Goal: Information Seeking & Learning: Learn about a topic

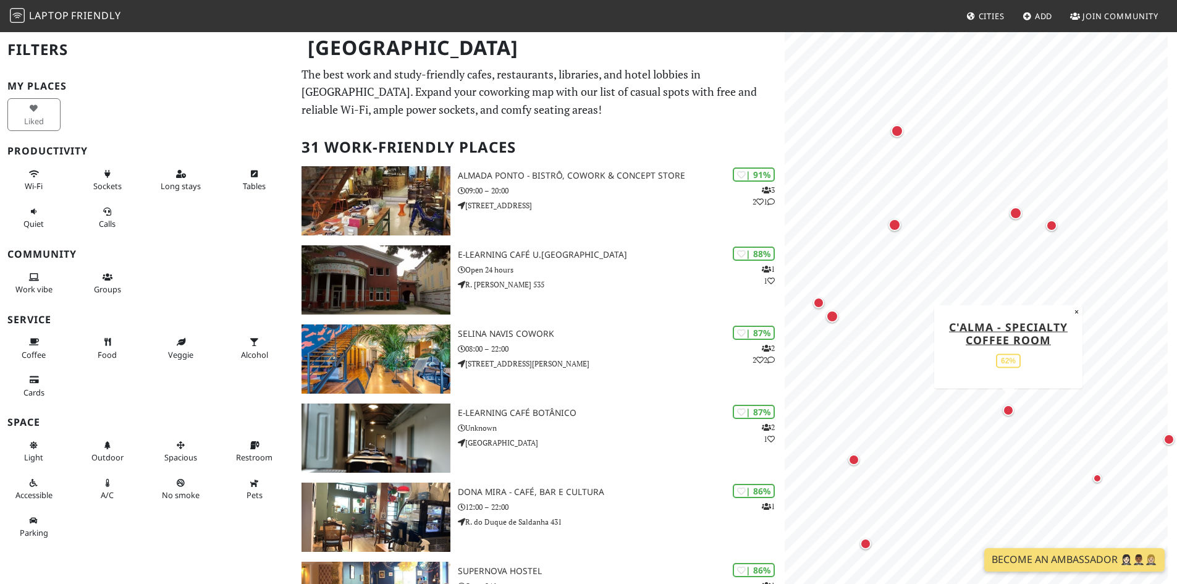
click at [1007, 410] on div "Map marker" at bounding box center [1007, 410] width 11 height 11
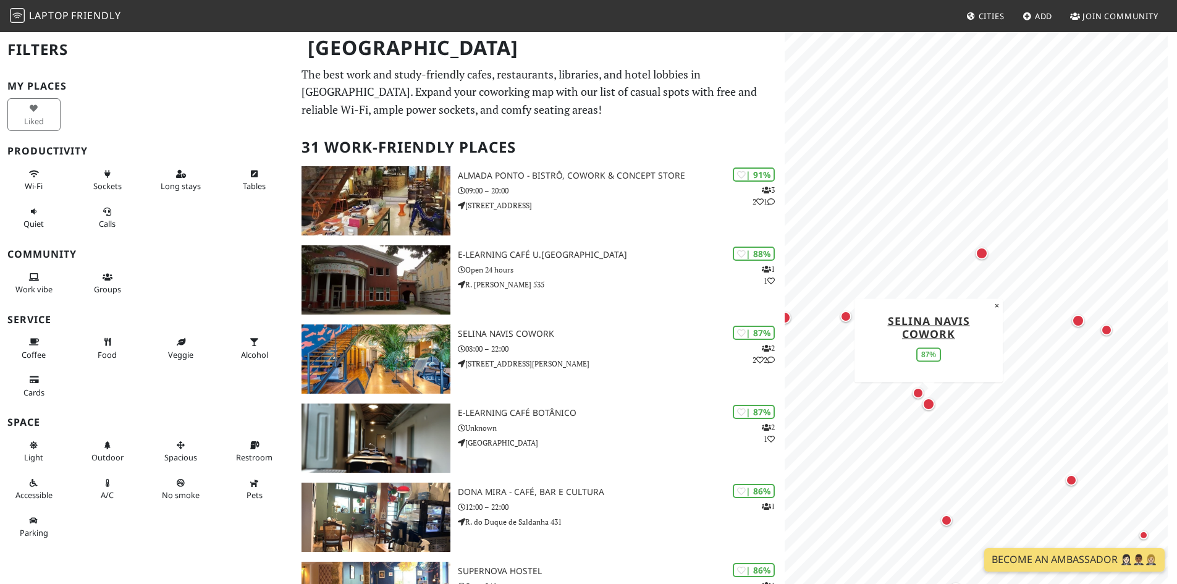
click at [930, 403] on div "Map marker" at bounding box center [928, 404] width 12 height 12
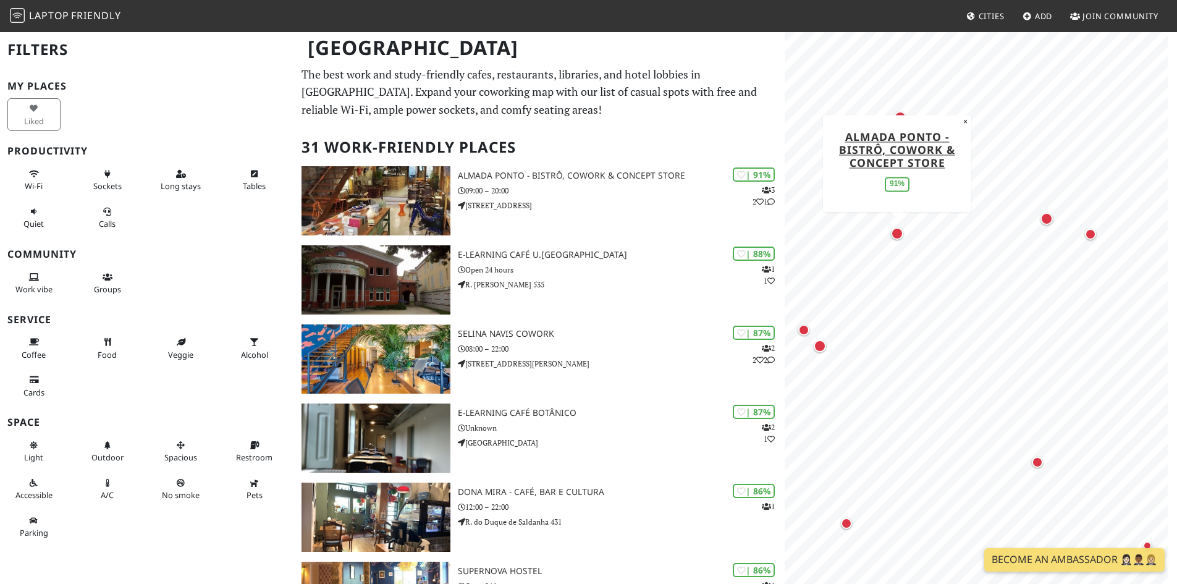
click at [898, 235] on div "Map marker" at bounding box center [897, 233] width 12 height 12
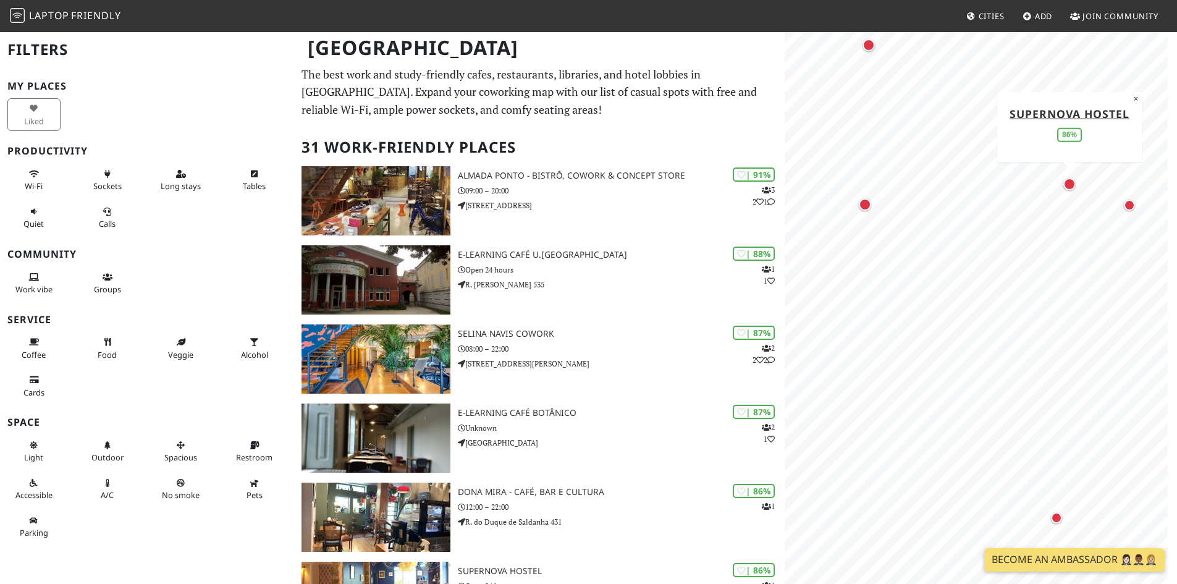
click at [1070, 187] on div "Map marker" at bounding box center [1069, 184] width 12 height 12
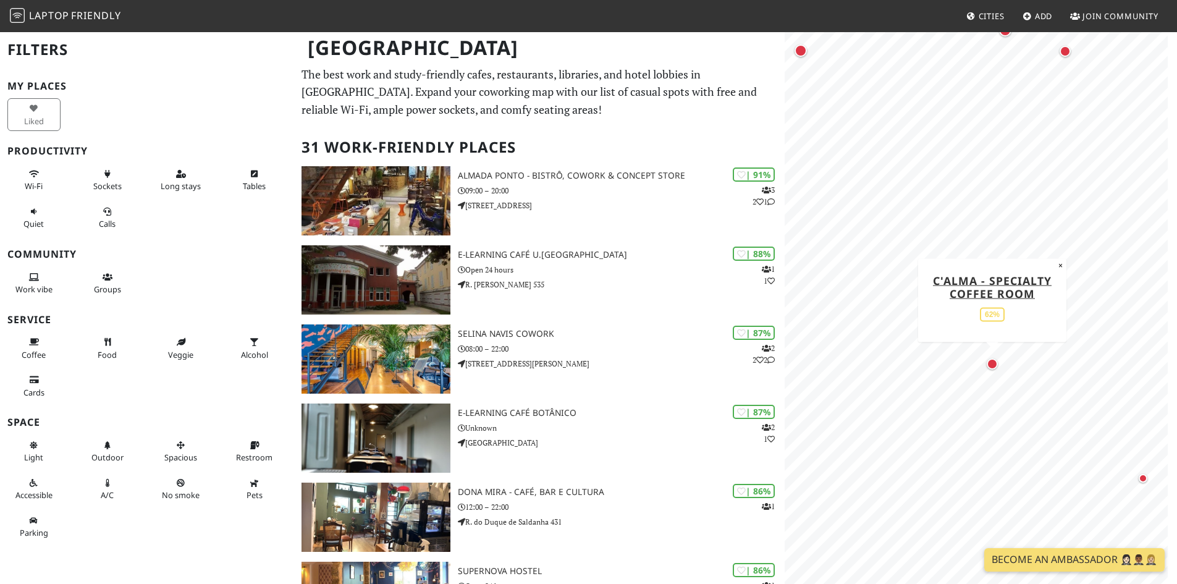
click at [991, 358] on div "Map marker" at bounding box center [991, 363] width 11 height 11
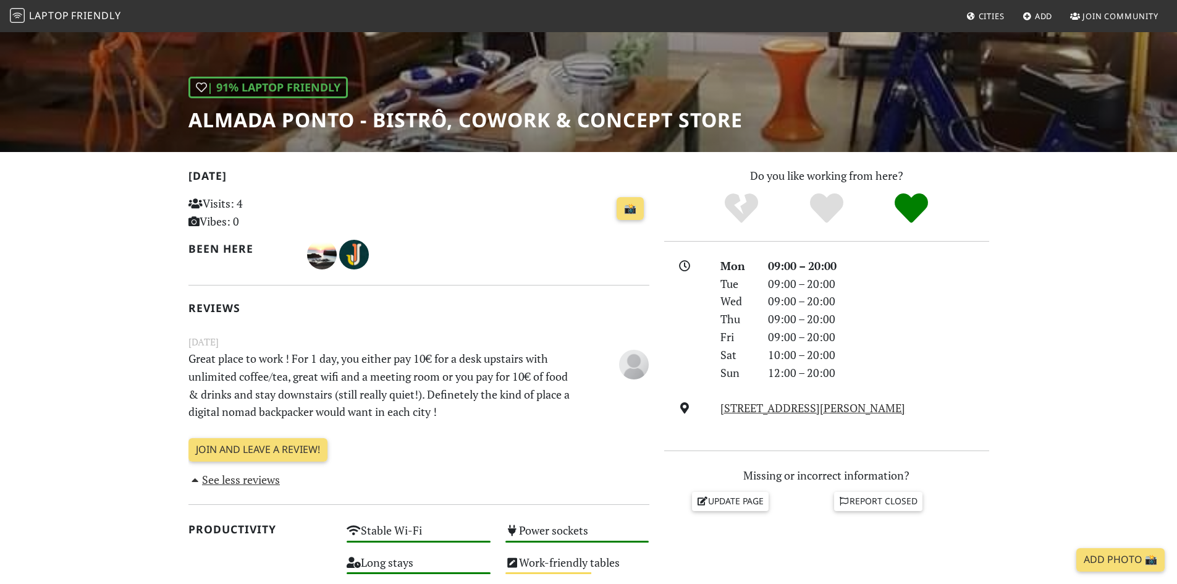
scroll to position [112, 0]
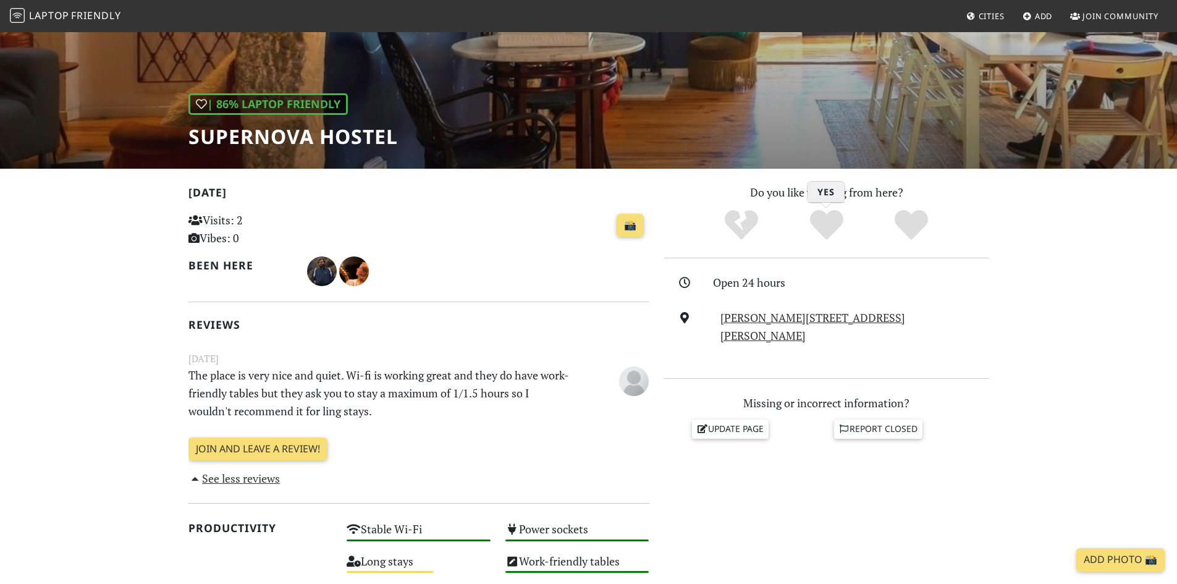
scroll to position [309, 0]
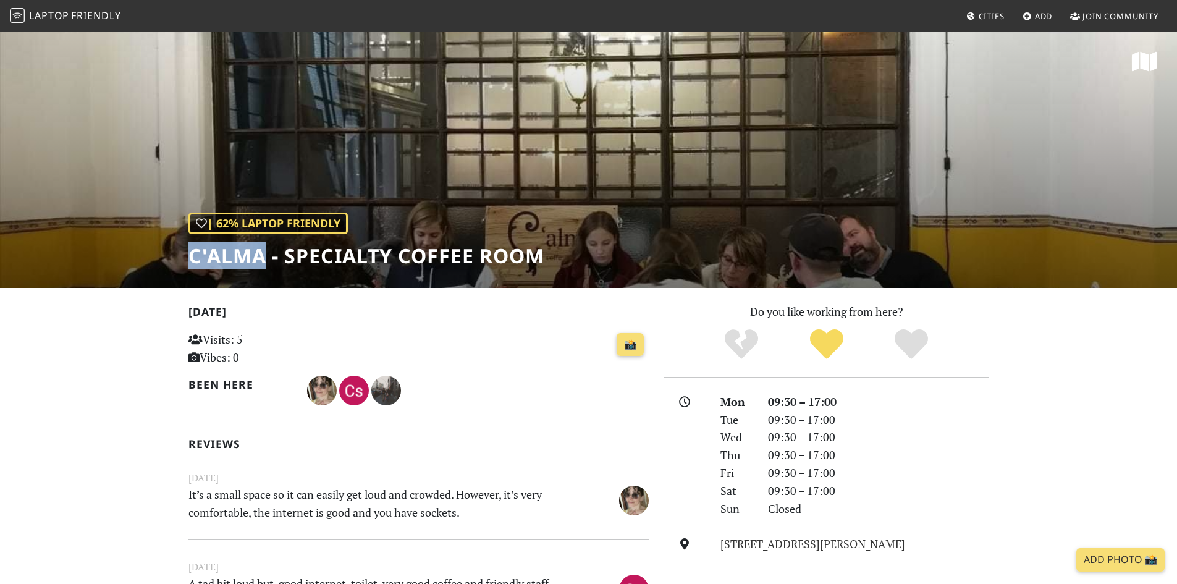
drag, startPoint x: 187, startPoint y: 254, endPoint x: 264, endPoint y: 261, distance: 77.5
click at [264, 261] on div "| 62% Laptop Friendly C'[PERSON_NAME] - Specialty Coffee Room" at bounding box center [588, 159] width 1177 height 257
copy h1 "C'[PERSON_NAME]"
